Goal: Task Accomplishment & Management: Use online tool/utility

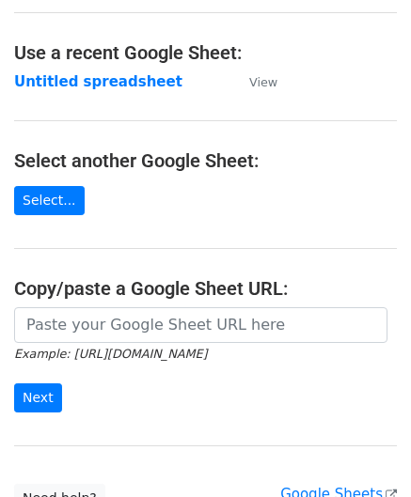
scroll to position [94, 0]
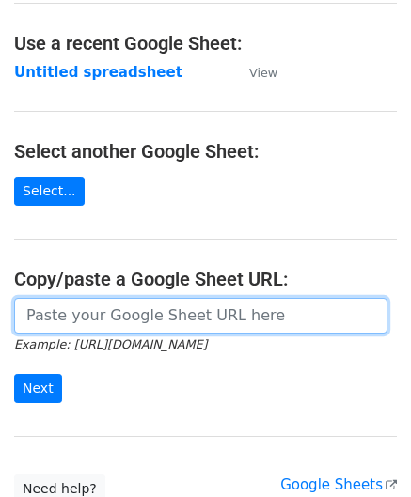
click at [126, 307] on input "url" at bounding box center [200, 316] width 373 height 36
paste input "https://docs.google.com/spreadsheets/d/1vx3TS-I-lM7sgjWWax71a0FdPogC_9FInaslQ76…"
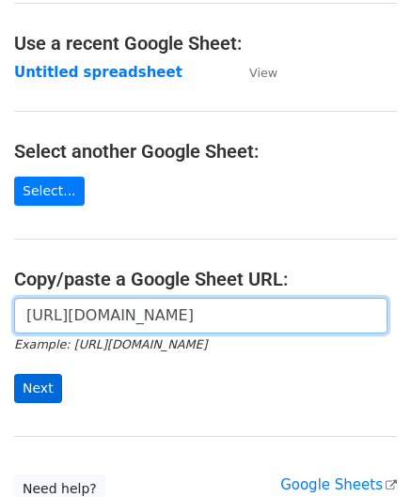
type input "https://docs.google.com/spreadsheets/d/1vx3TS-I-lM7sgjWWax71a0FdPogC_9FInaslQ76…"
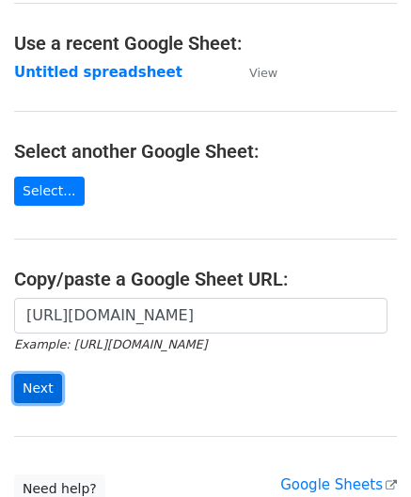
click at [43, 385] on input "Next" at bounding box center [38, 388] width 48 height 29
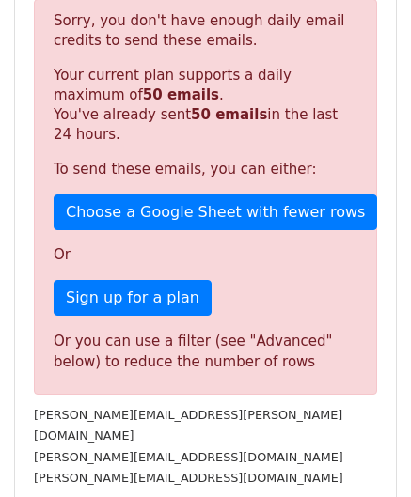
scroll to position [635, 0]
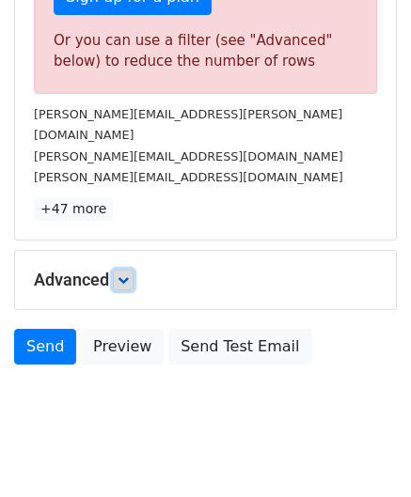
click at [129, 274] on icon at bounding box center [123, 279] width 11 height 11
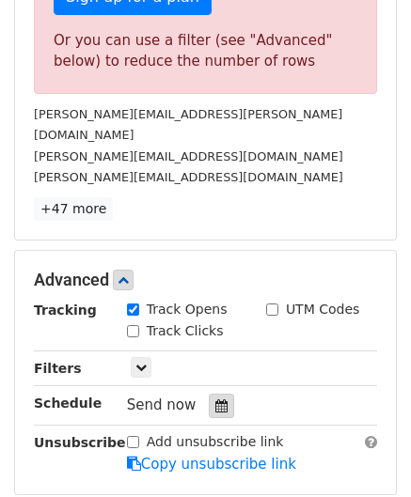
click at [215, 400] on icon at bounding box center [221, 406] width 12 height 13
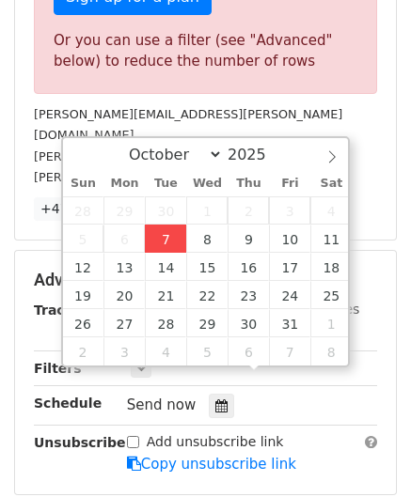
type input "[DATE] 12:00"
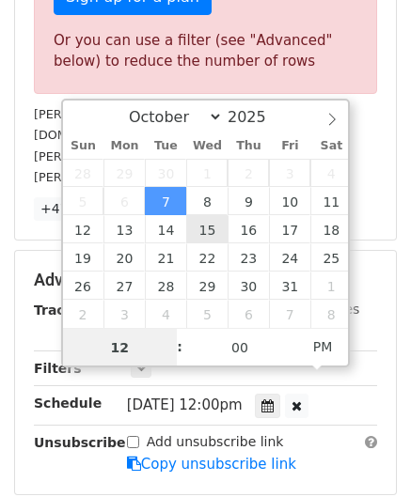
paste input "4"
type input "4"
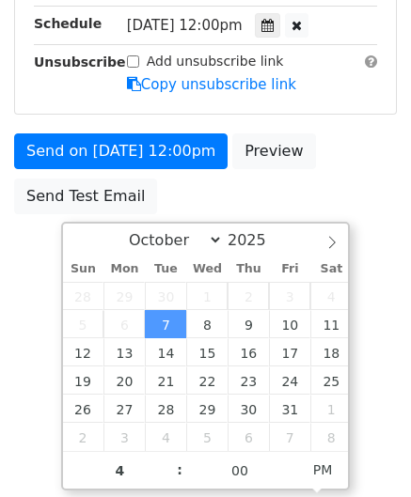
type input "[DATE] 16:00"
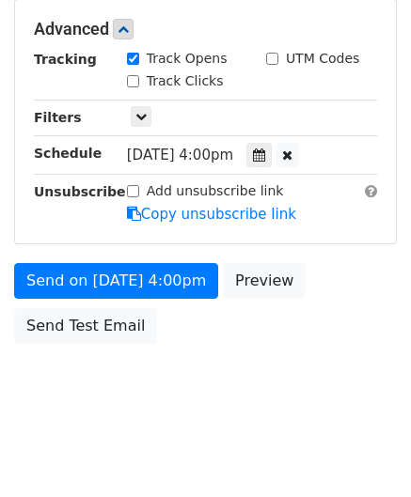
scroll to position [862, 0]
